Goal: Entertainment & Leisure: Browse casually

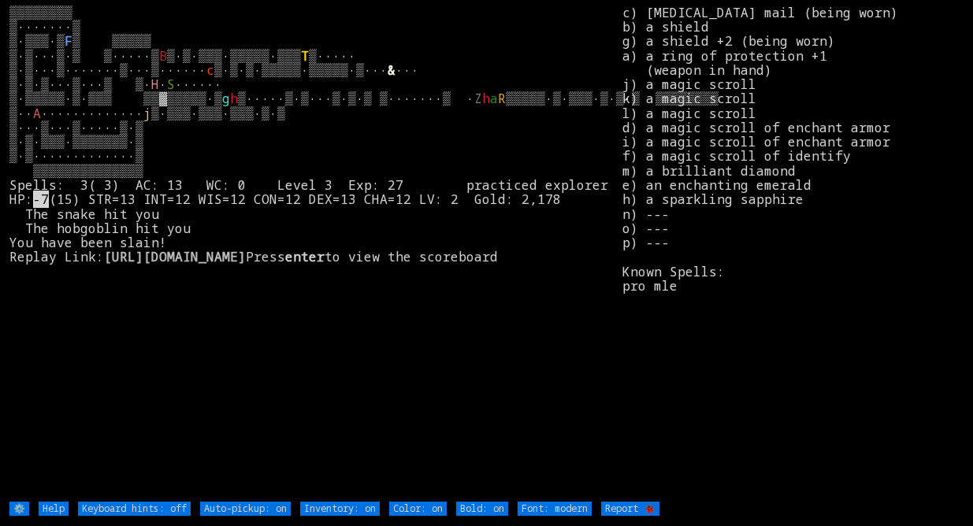
click at [952, 84] on stats "c) splint mail (being worn) b) a shield g) a shield +2 (being worn) a) a ring o…" at bounding box center [793, 253] width 340 height 495
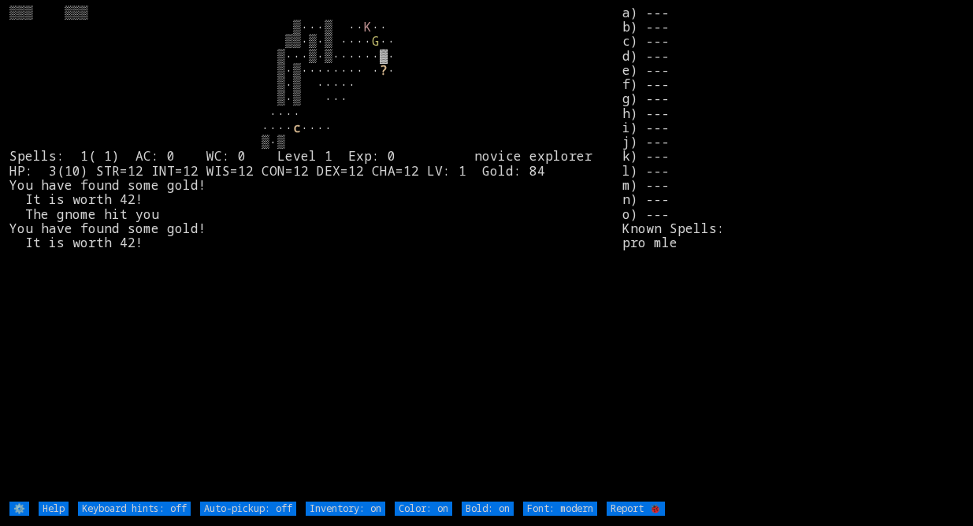
type off "Auto-pickup: on"
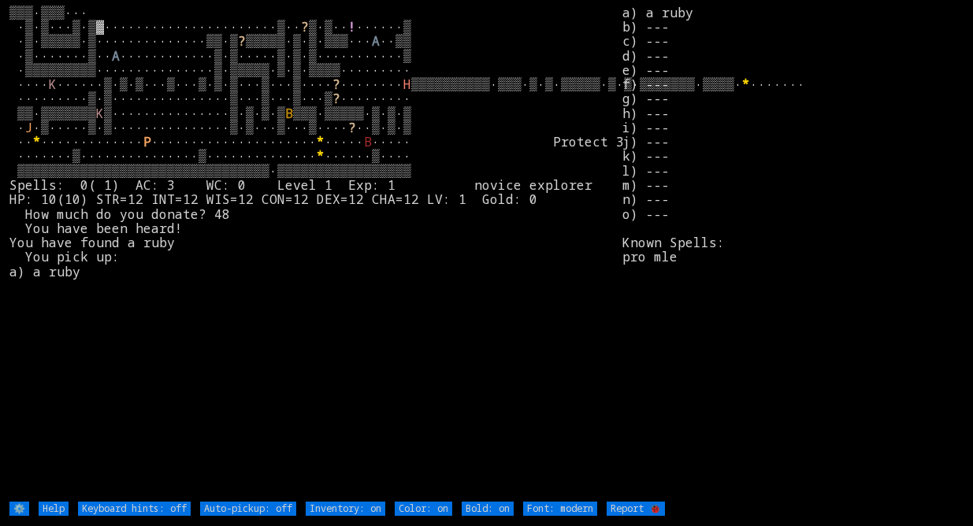
type off "Auto-pickup: on"
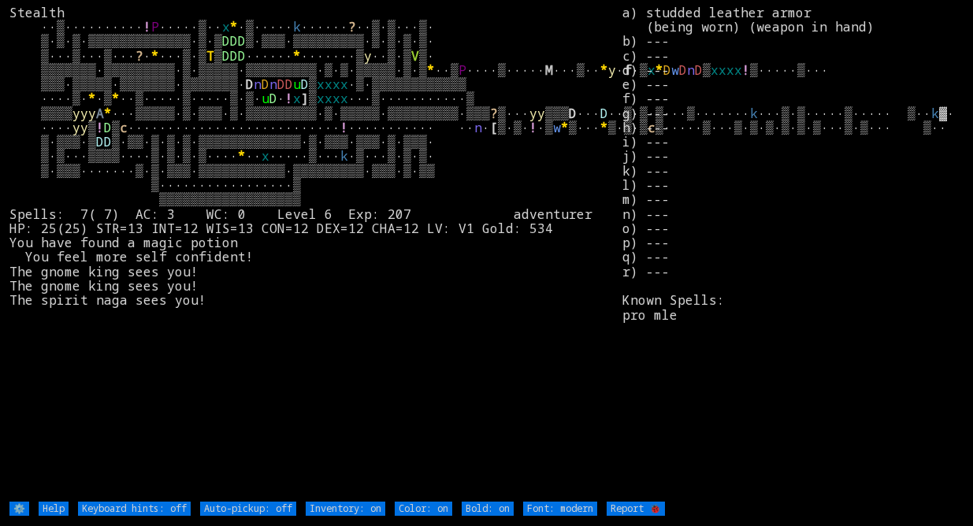
type off "Auto-pickup: on"
